Goal: Task Accomplishment & Management: Use online tool/utility

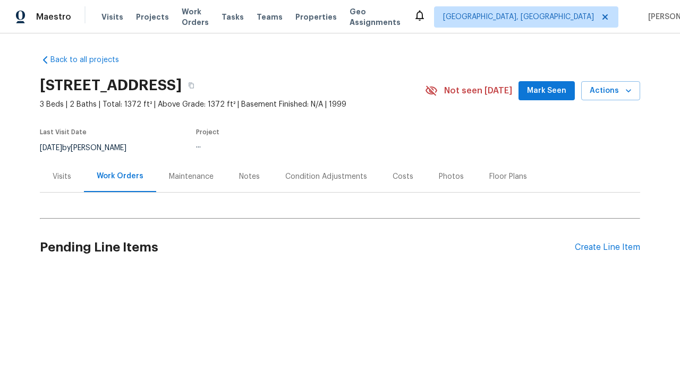
click at [603, 247] on div "Create Line Item" at bounding box center [607, 248] width 65 height 10
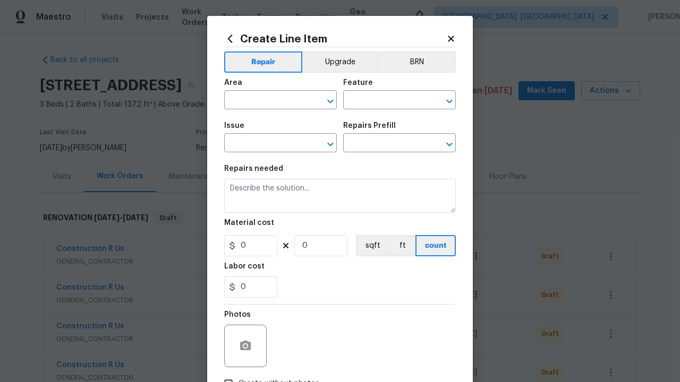
type input "Bedroom"
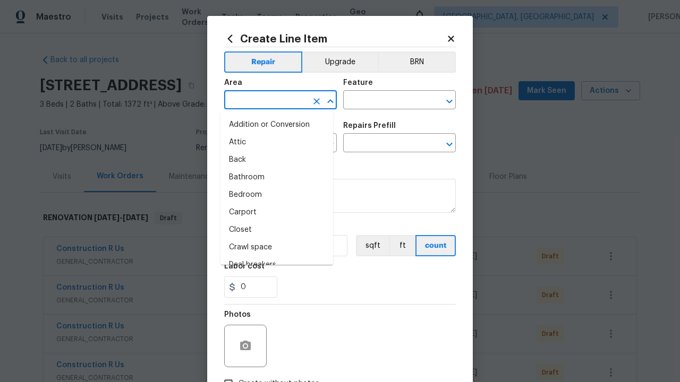
click at [272, 195] on li "Bedroom" at bounding box center [276, 195] width 113 height 18
type input "Bedroom"
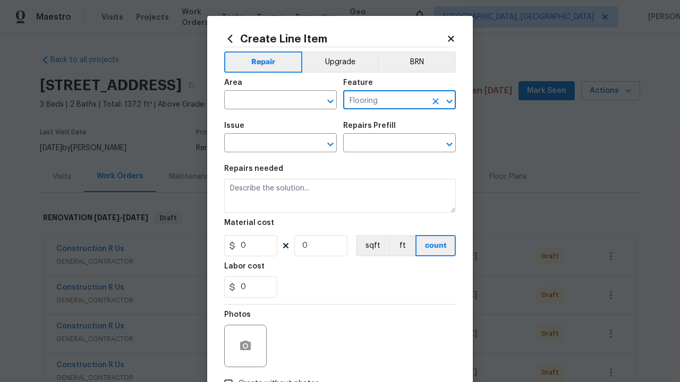
type input "Flooring"
type input "Wallpaper"
